Goal: Task Accomplishment & Management: Complete application form

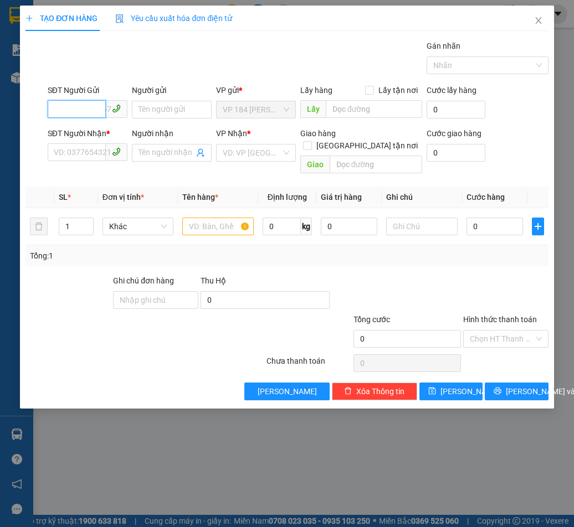
click at [95, 110] on input "SĐT Người Gửi" at bounding box center [77, 109] width 58 height 18
type input "0929116677"
click at [157, 109] on input "Người gửi" at bounding box center [172, 110] width 80 height 18
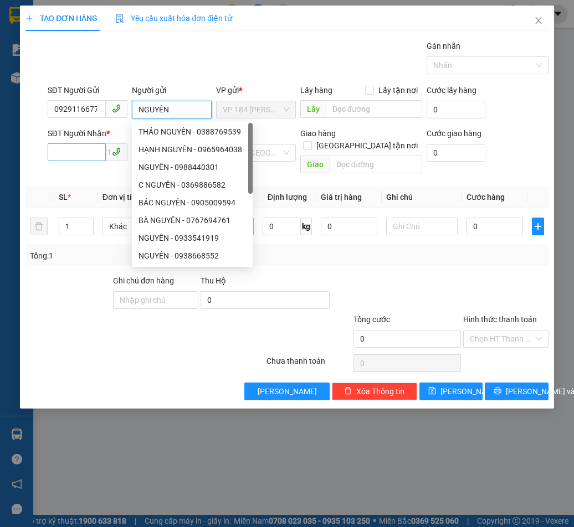
type input "NGUYÊN"
click at [81, 153] on input "SĐT Người Nhận *" at bounding box center [77, 152] width 58 height 18
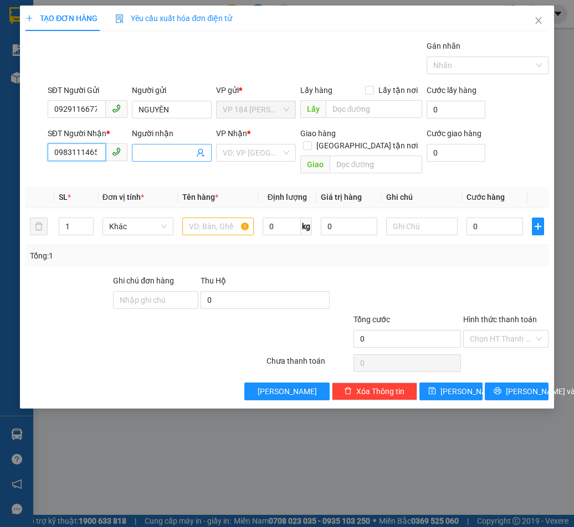
type input "0983111465"
click at [182, 151] on input "Người nhận" at bounding box center [165, 153] width 55 height 12
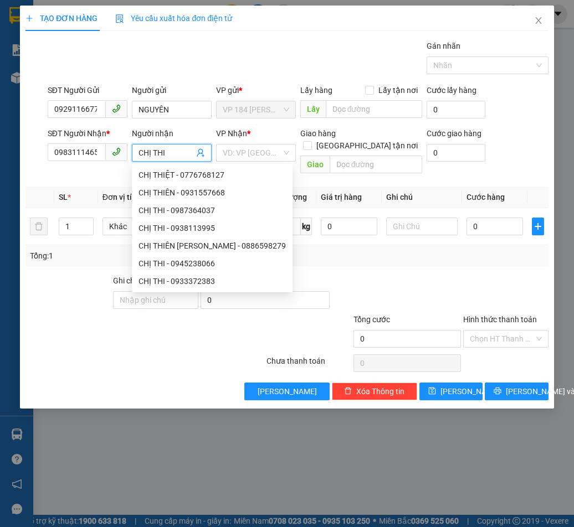
type input "CHỊ THI"
click at [508, 128] on div "SĐT Người Nhận * 0983111465 Người nhận CHỊ THI VP Nhận * VD: VP [GEOGRAPHIC_DAT…" at bounding box center [297, 152] width 505 height 51
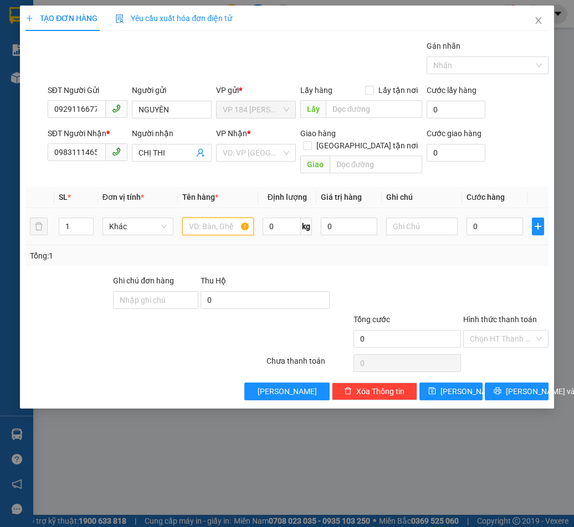
click at [193, 218] on input "text" at bounding box center [217, 227] width 71 height 18
type input "TÚI NILON"
click at [254, 152] on input "search" at bounding box center [252, 153] width 59 height 17
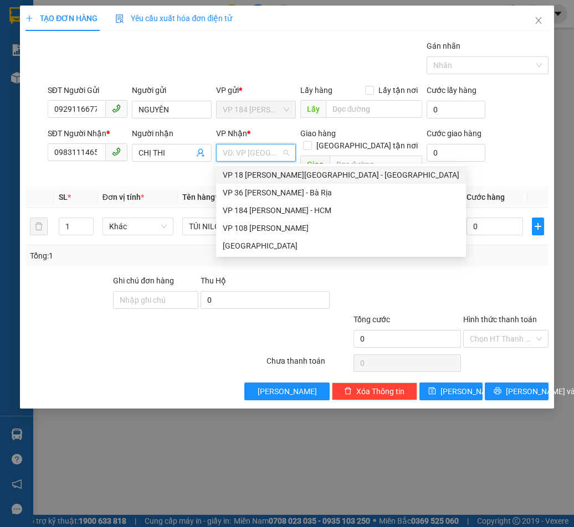
click at [258, 152] on input "search" at bounding box center [252, 153] width 59 height 17
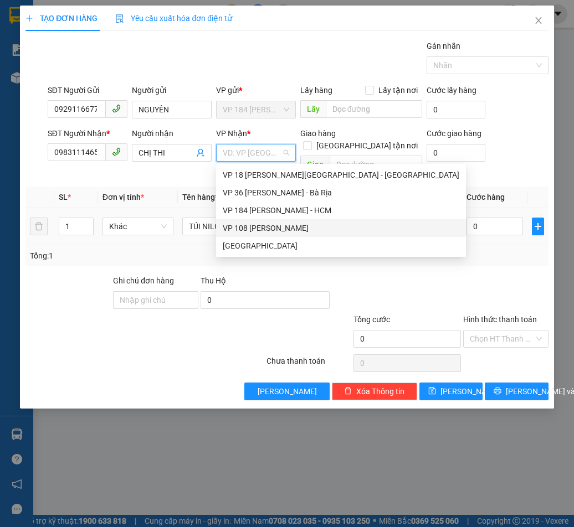
drag, startPoint x: 274, startPoint y: 223, endPoint x: 293, endPoint y: 220, distance: 19.0
click at [275, 223] on div "VP 108 [PERSON_NAME]" at bounding box center [341, 228] width 236 height 12
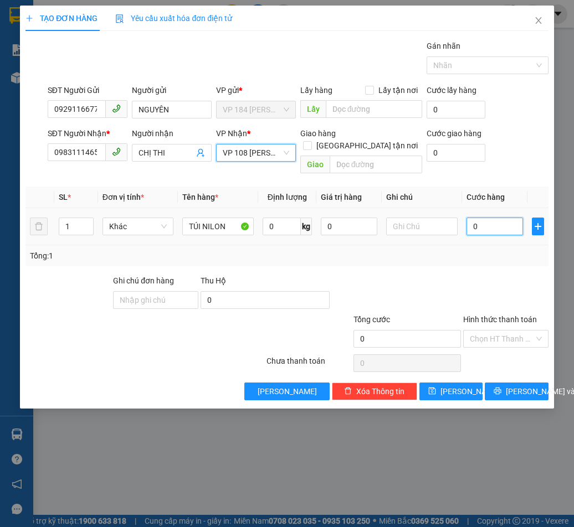
click at [486, 218] on input "0" at bounding box center [494, 227] width 56 height 18
type input "4"
type input "40"
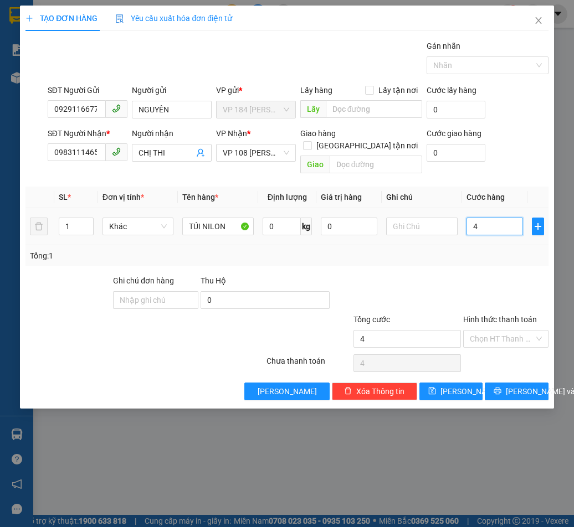
type input "40"
type input "400"
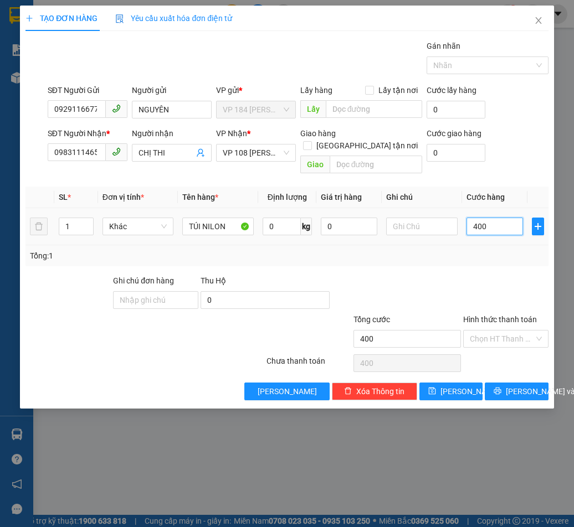
type input "4.000"
type input "40.000"
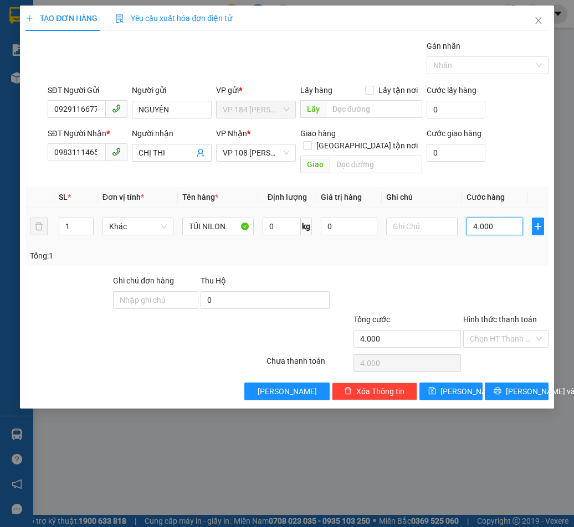
type input "40.000"
click at [380, 156] on input "text" at bounding box center [376, 165] width 92 height 18
type input "VPVT"
click at [497, 316] on div "Hình thức thanh toán" at bounding box center [505, 321] width 85 height 17
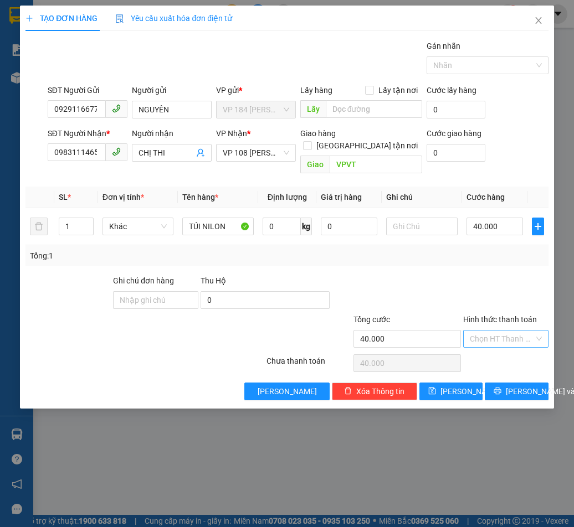
click at [498, 331] on input "Hình thức thanh toán" at bounding box center [502, 339] width 64 height 17
click at [501, 346] on div "Tại văn phòng" at bounding box center [506, 349] width 72 height 12
type input "0"
click at [519, 385] on span "[PERSON_NAME] và In" at bounding box center [545, 391] width 78 height 12
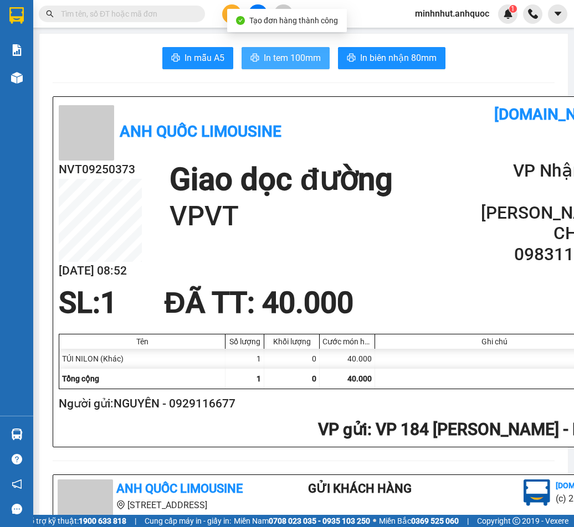
click at [291, 56] on span "In tem 100mm" at bounding box center [292, 58] width 57 height 14
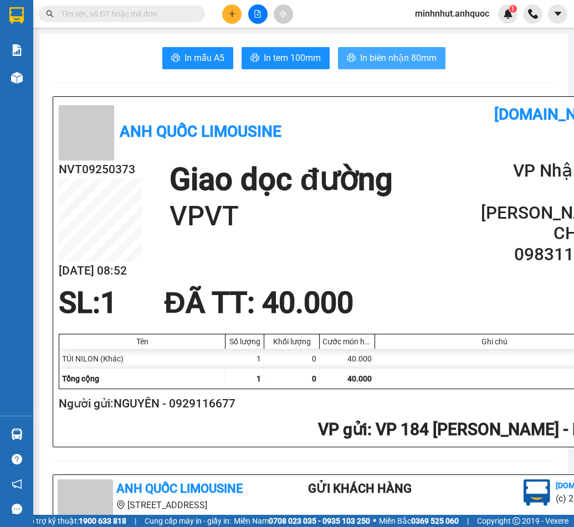
click at [385, 55] on span "In biên nhận 80mm" at bounding box center [398, 58] width 76 height 14
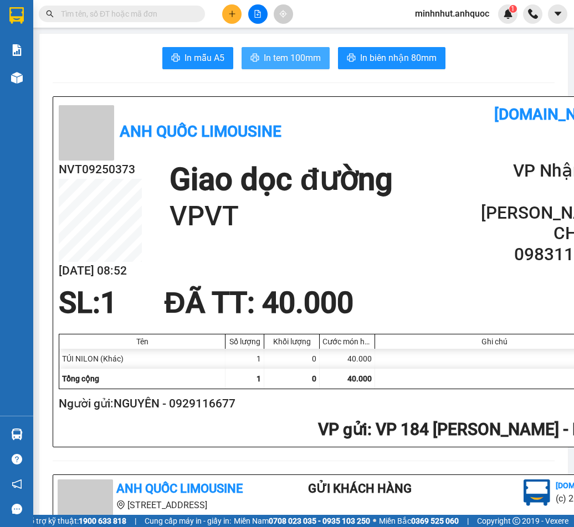
click at [282, 56] on span "In tem 100mm" at bounding box center [292, 58] width 57 height 14
